Goal: Book appointment/travel/reservation

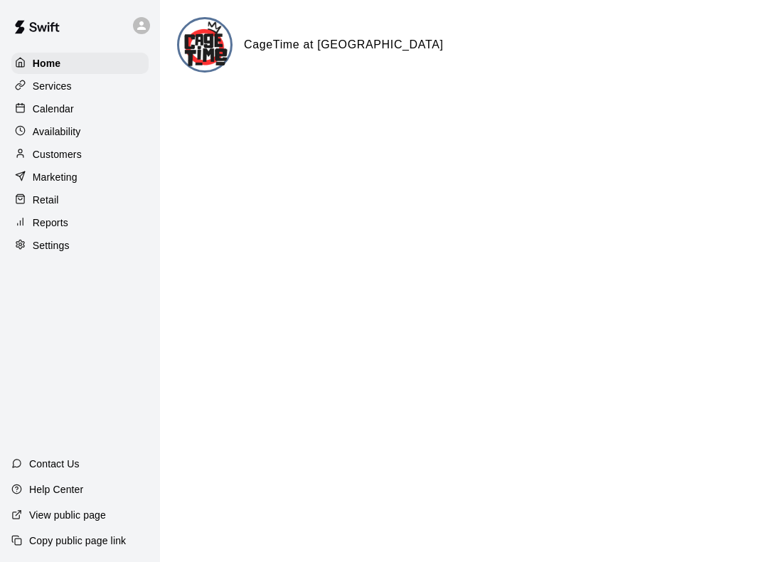
click at [60, 110] on p "Calendar" at bounding box center [53, 109] width 41 height 14
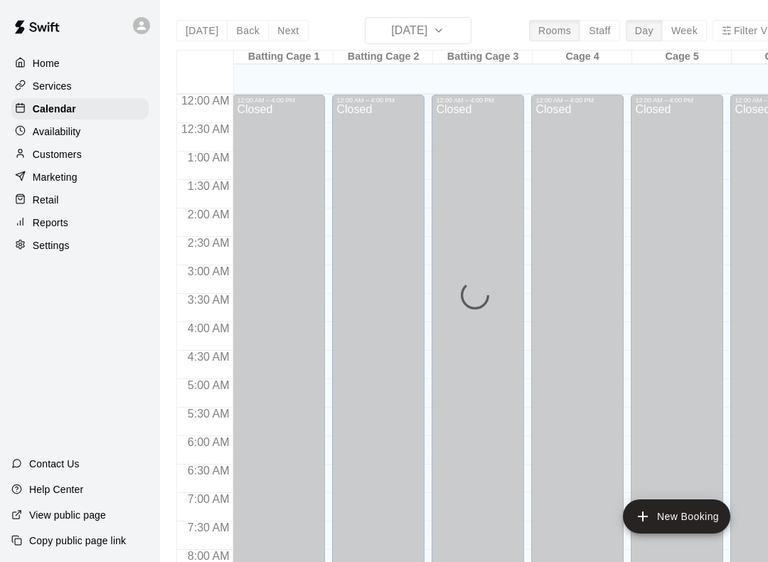
scroll to position [826, 0]
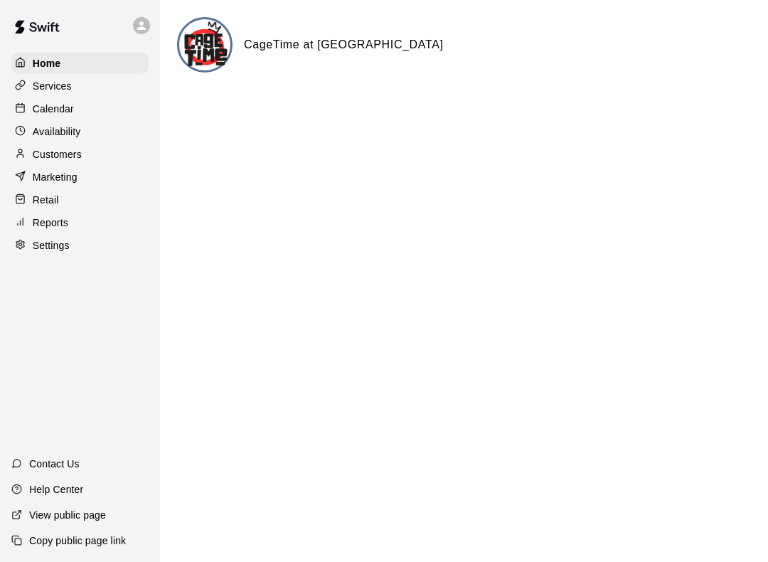
click at [34, 115] on p "Calendar" at bounding box center [53, 109] width 41 height 14
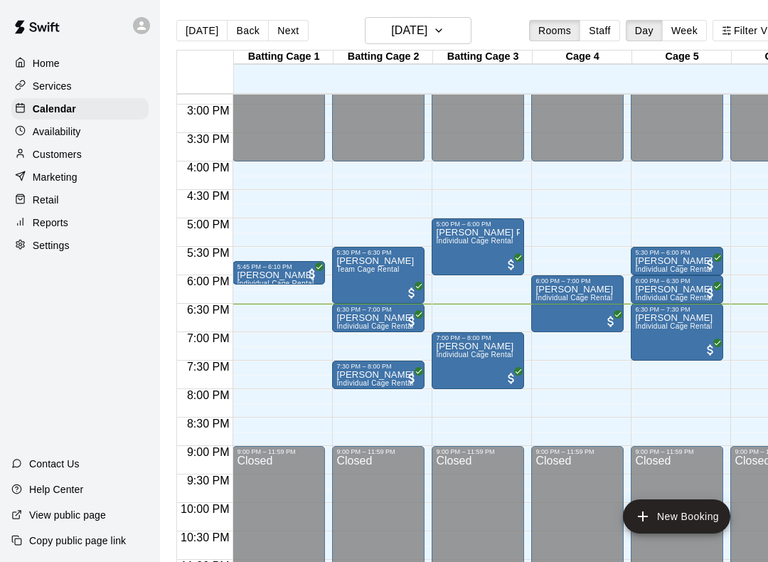
scroll to position [847, 0]
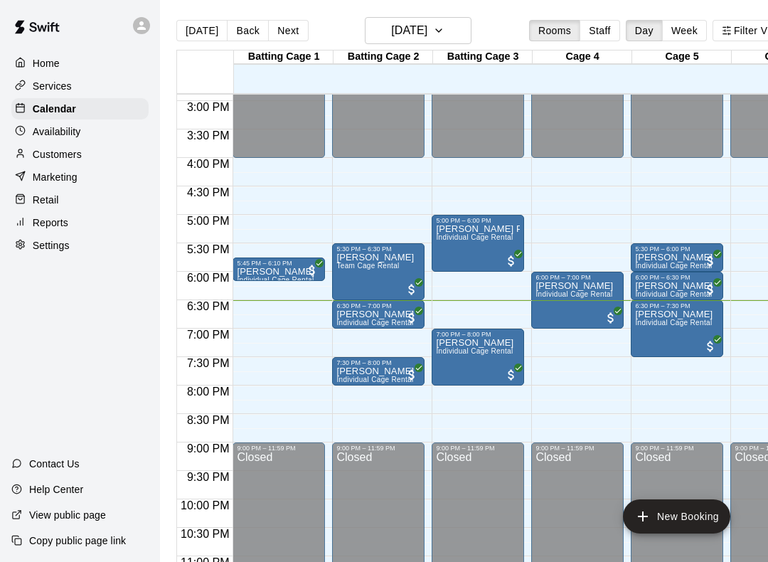
click at [476, 354] on span "Individual Cage Rental" at bounding box center [474, 351] width 77 height 8
click at [487, 359] on div at bounding box center [384, 281] width 768 height 562
click at [487, 363] on div at bounding box center [384, 281] width 768 height 562
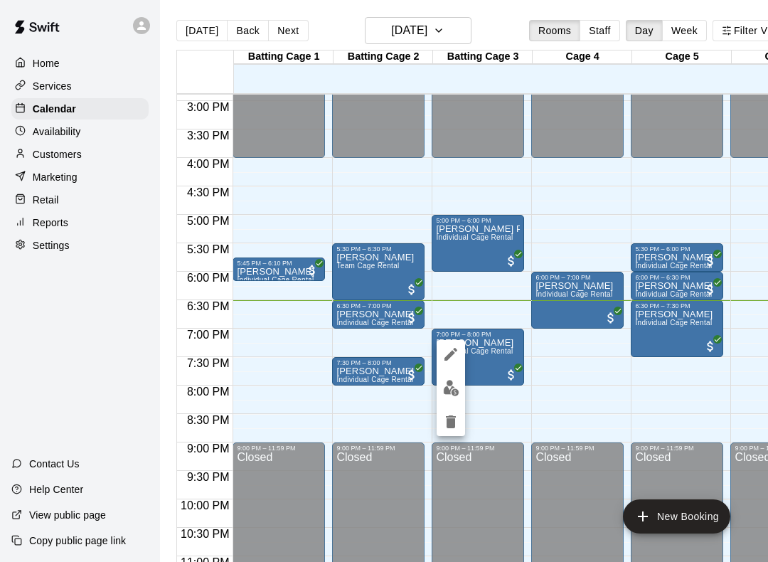
click at [488, 357] on div at bounding box center [384, 281] width 768 height 562
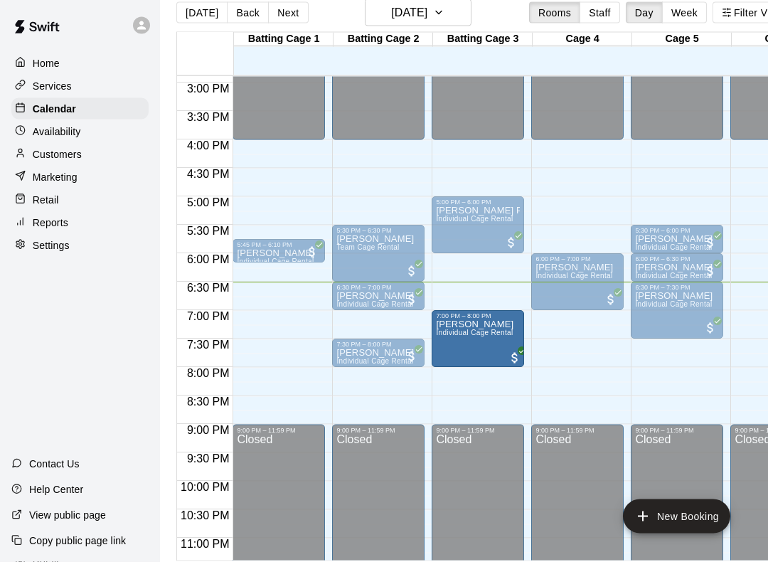
scroll to position [18, 0]
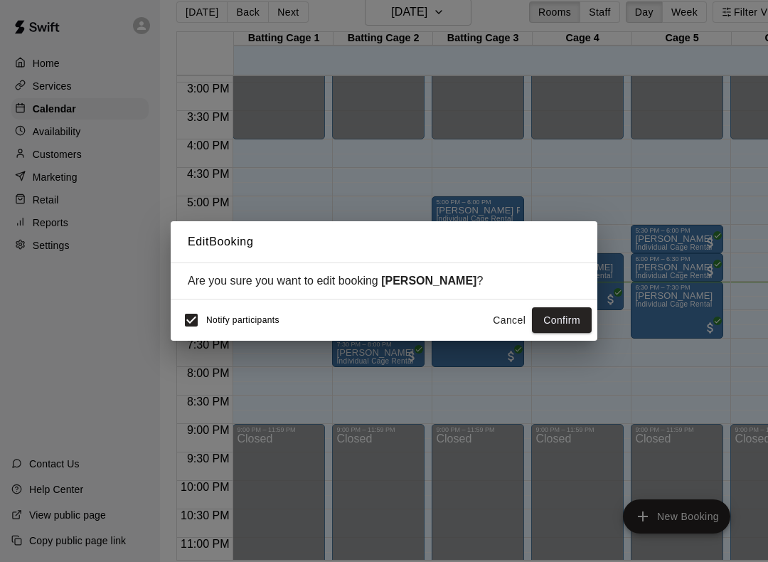
click at [558, 307] on button "Confirm" at bounding box center [562, 320] width 60 height 26
